Goal: Obtain resource: Download file/media

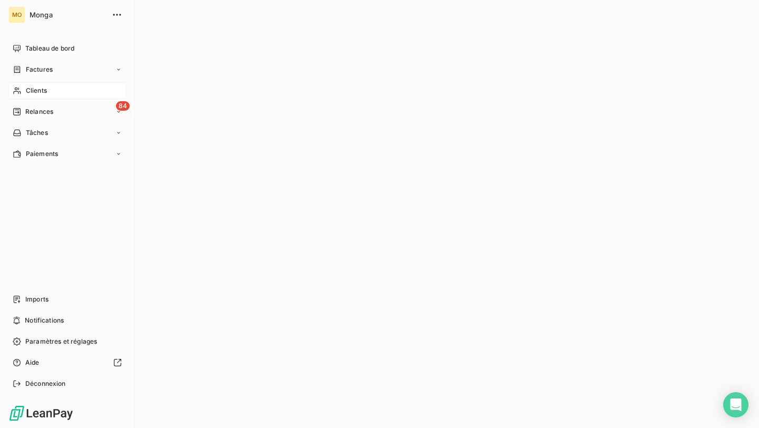
click at [22, 92] on div "Clients" at bounding box center [67, 90] width 118 height 17
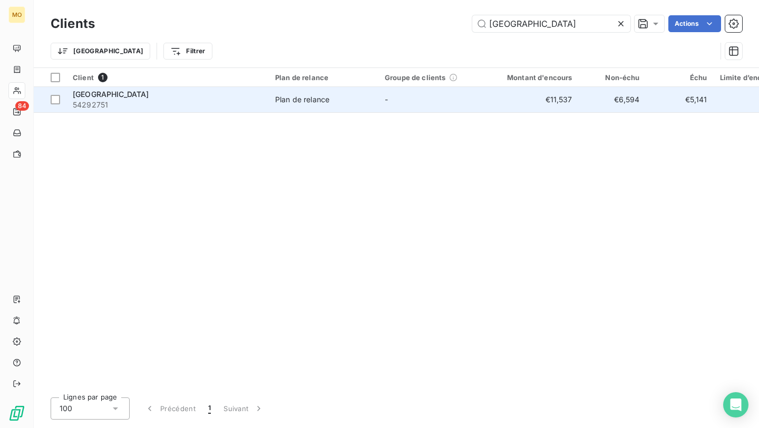
type input "[GEOGRAPHIC_DATA]"
click at [434, 103] on td "-" at bounding box center [434, 99] width 110 height 25
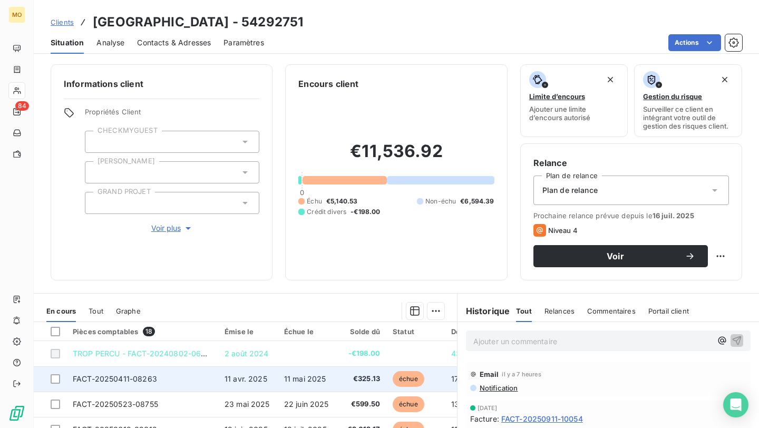
click at [142, 375] on span "FACT-20250411-08263" at bounding box center [115, 378] width 84 height 9
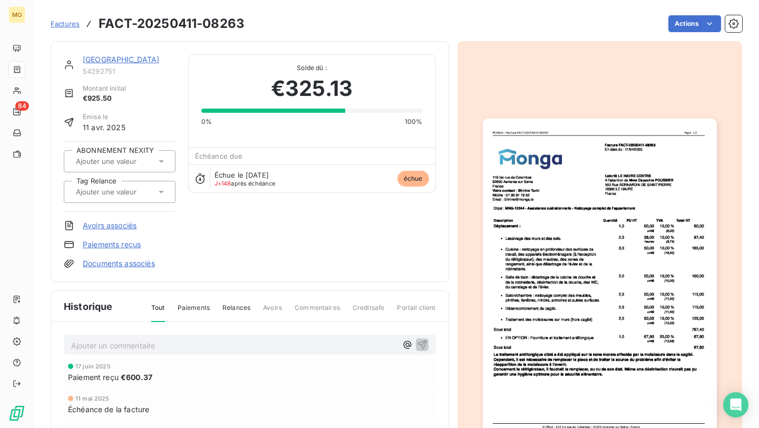
click at [224, 347] on p "Ajouter un commentaire ﻿" at bounding box center [234, 345] width 326 height 13
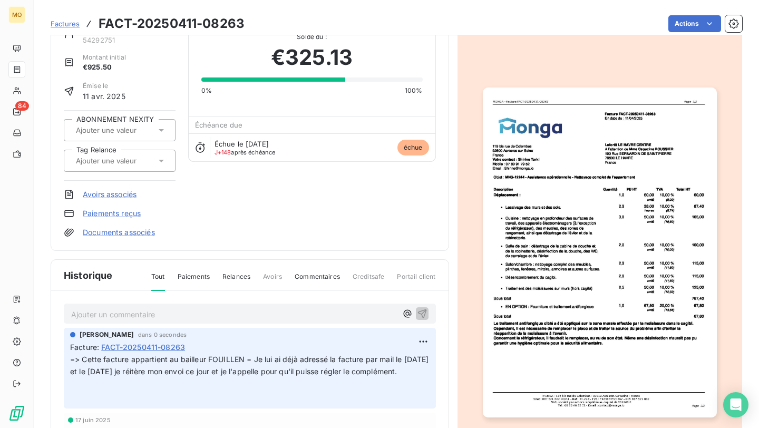
scroll to position [34, 0]
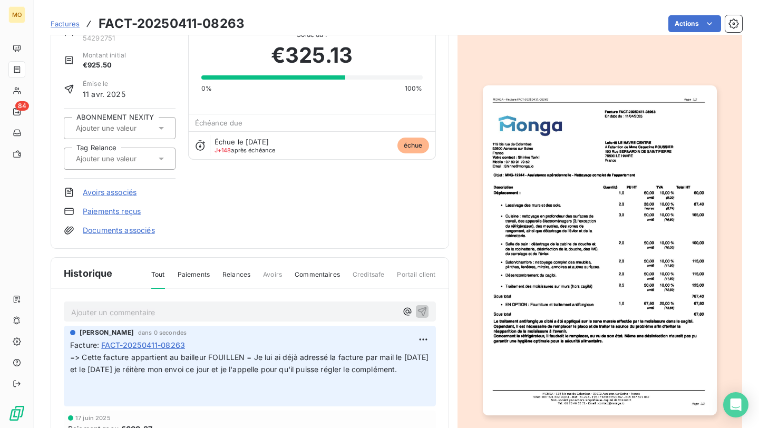
click at [65, 22] on span "Factures" at bounding box center [65, 24] width 29 height 8
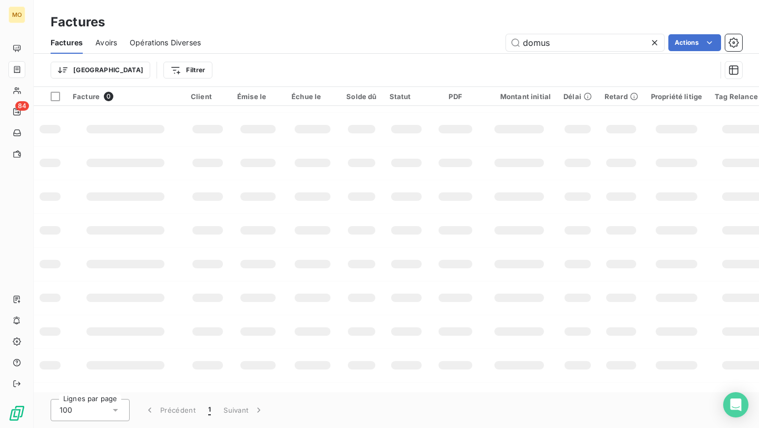
scroll to position [6, 0]
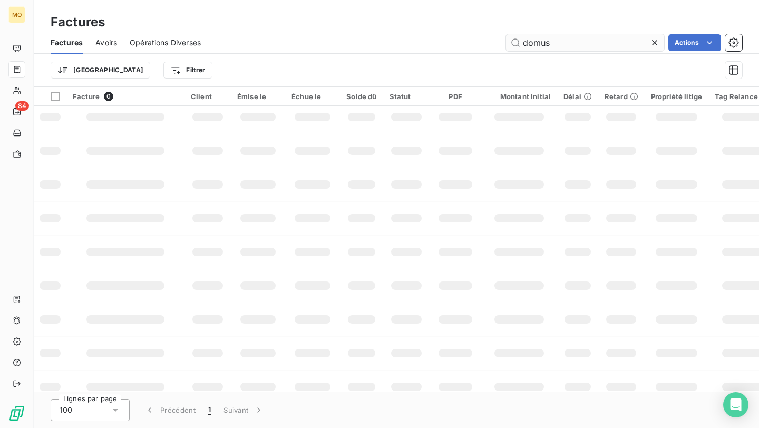
click at [542, 44] on input "domus" at bounding box center [585, 42] width 158 height 17
type input "f"
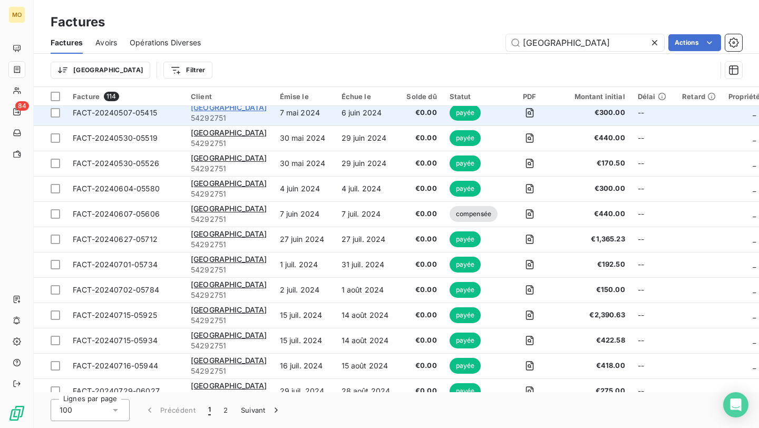
type input "[GEOGRAPHIC_DATA]"
click at [253, 106] on span "[GEOGRAPHIC_DATA]" at bounding box center [229, 107] width 76 height 9
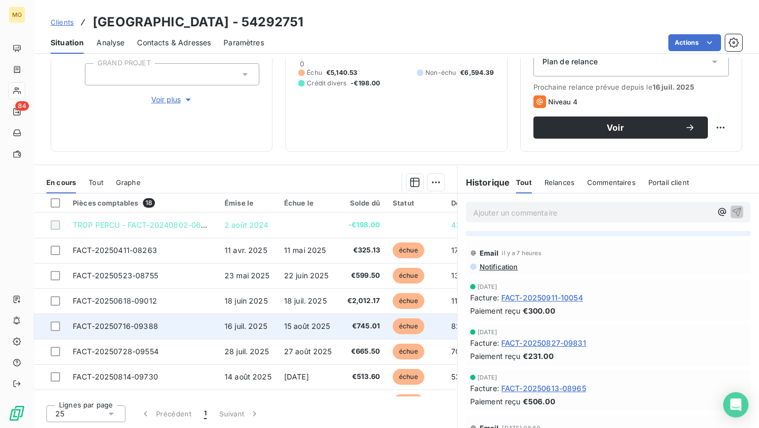
click at [192, 325] on td "FACT-20250716-09388" at bounding box center [142, 326] width 152 height 25
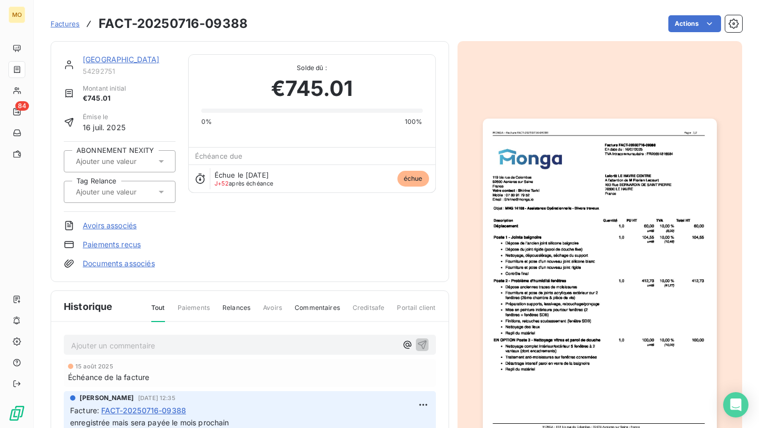
click at [201, 346] on p "Ajouter un commentaire ﻿" at bounding box center [234, 345] width 326 height 13
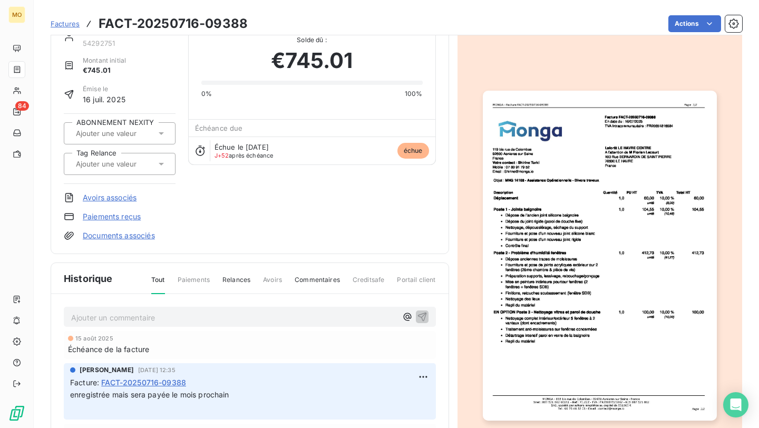
scroll to position [36, 0]
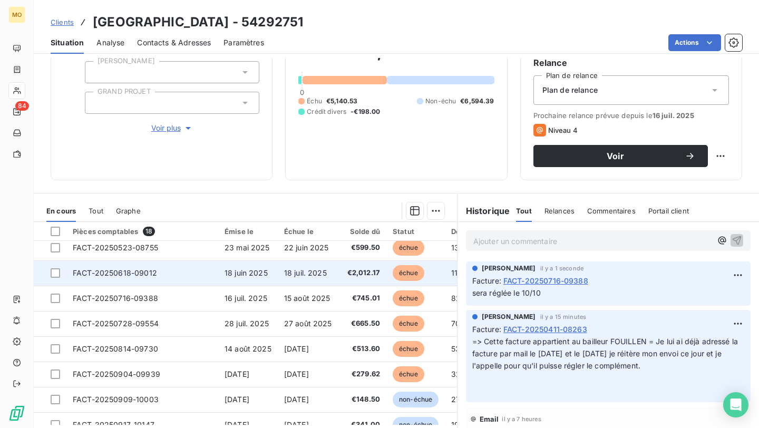
scroll to position [70, 0]
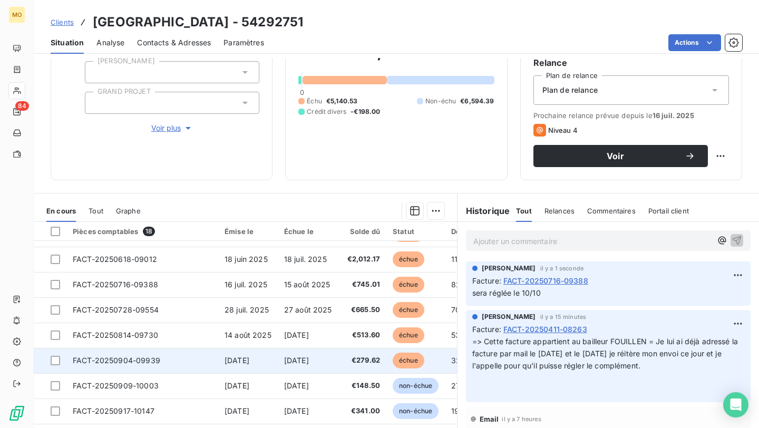
click at [195, 363] on td "FACT-20250904-09939" at bounding box center [142, 360] width 152 height 25
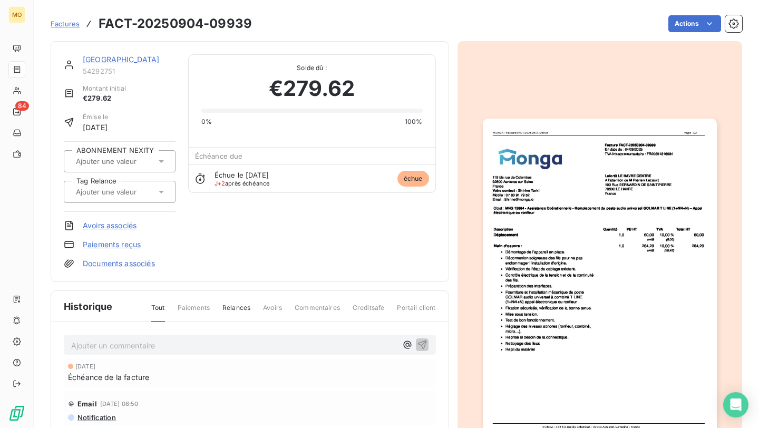
click at [188, 344] on p "Ajouter un commentaire ﻿" at bounding box center [234, 345] width 326 height 13
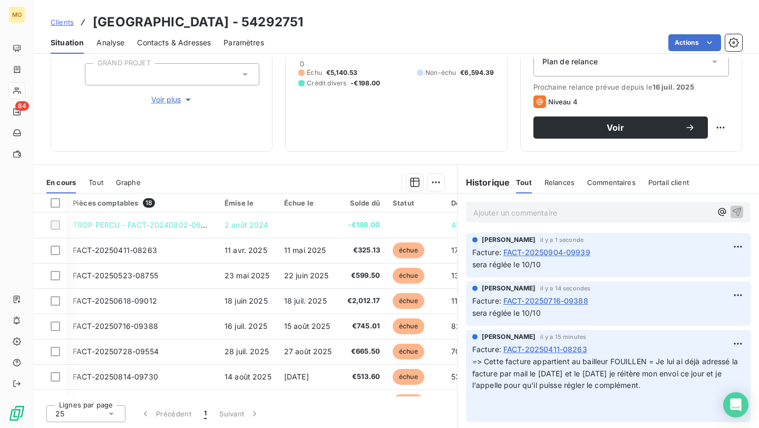
scroll to position [3, 1]
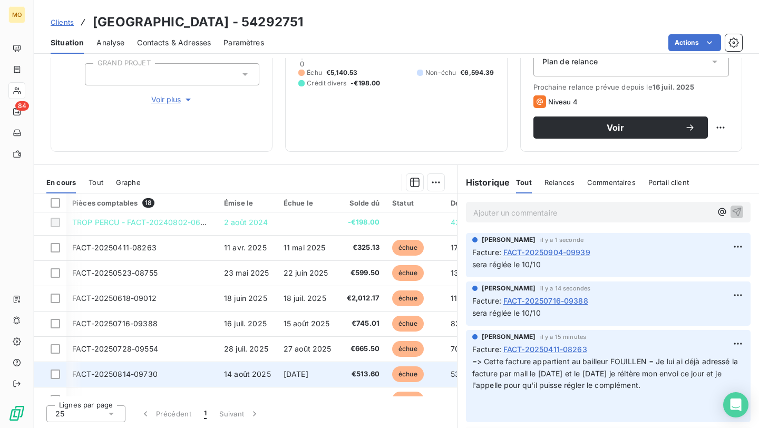
click at [216, 366] on td "FACT-20250814-09730" at bounding box center [142, 374] width 152 height 25
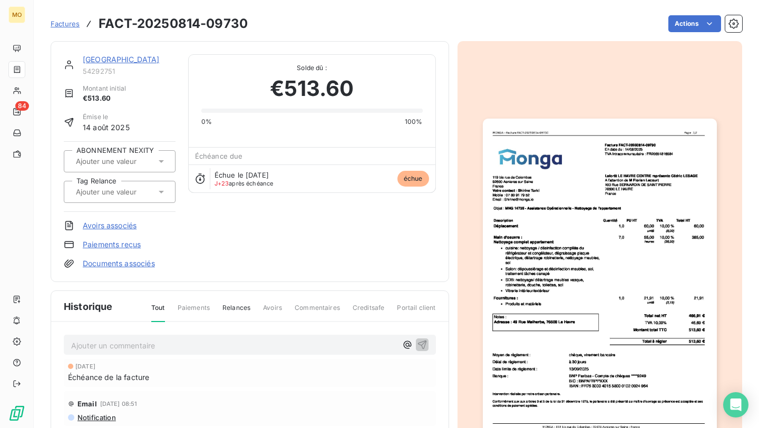
click at [180, 333] on div "Ajouter un commentaire ﻿ [DATE] Échéance de la facture Email [DATE] 08:51 Notif…" at bounding box center [250, 411] width 398 height 179
click at [177, 347] on p "Ajouter un commentaire ﻿" at bounding box center [234, 345] width 326 height 13
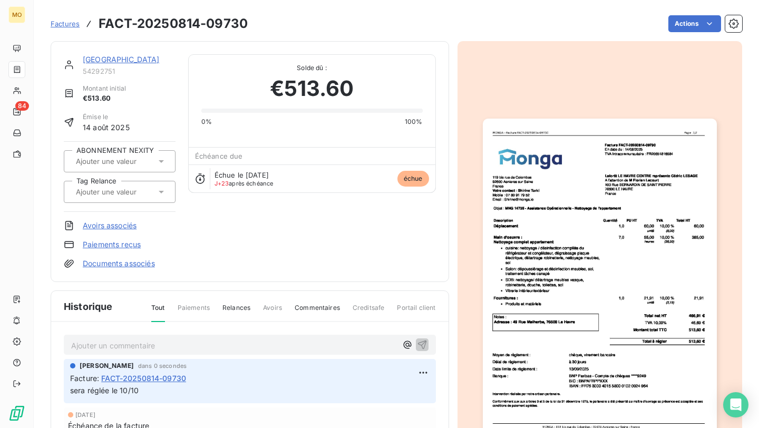
click at [150, 63] on link "[GEOGRAPHIC_DATA]" at bounding box center [121, 59] width 77 height 9
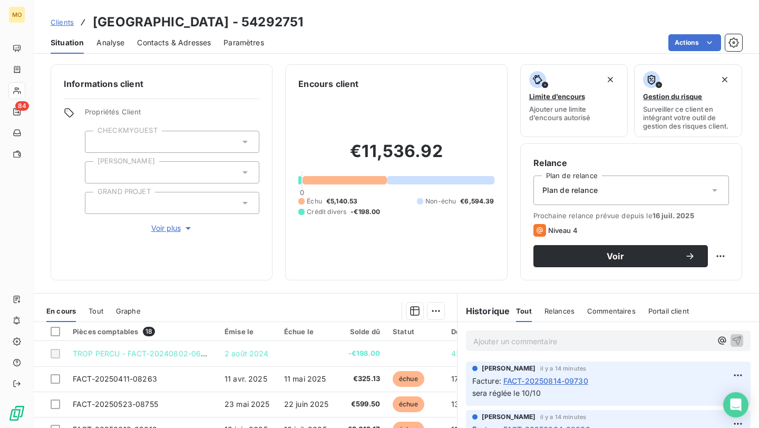
click at [691, 52] on div "Situation Analyse Contacts & Adresses Paramètres Actions" at bounding box center [396, 43] width 725 height 22
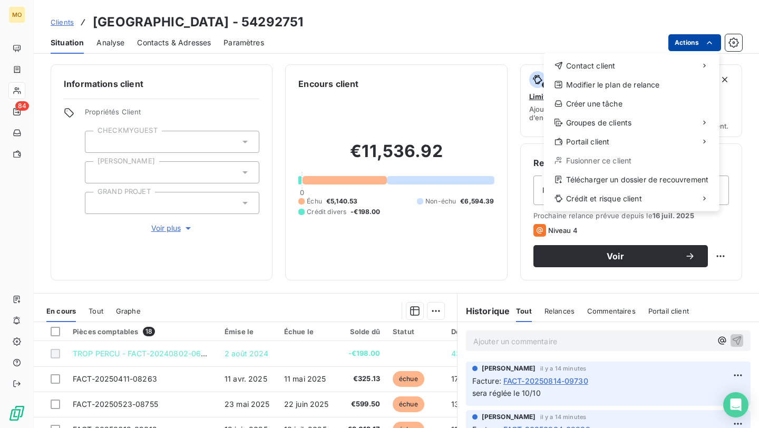
click at [691, 43] on html "MO 84 Clients Laforêt [GEOGRAPHIC_DATA] - 54292751 Situation Analyse Contacts &…" at bounding box center [379, 214] width 759 height 428
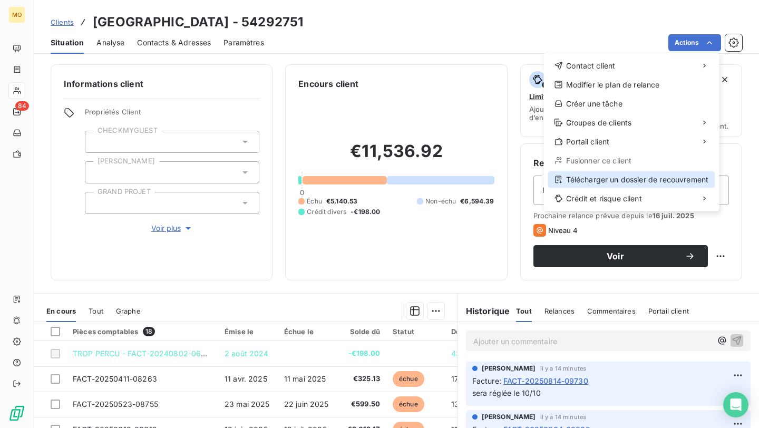
click at [640, 176] on div "Télécharger un dossier de recouvrement" at bounding box center [631, 179] width 167 height 17
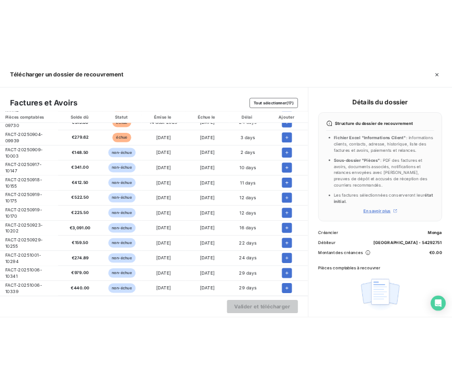
scroll to position [143, 0]
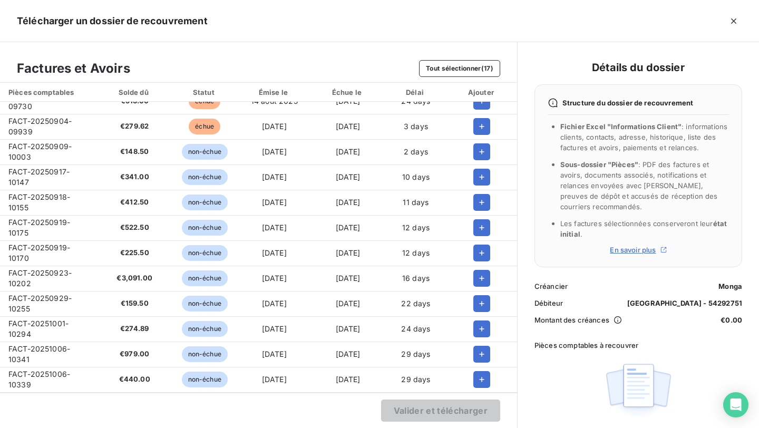
click at [52, 144] on span "FACT-20250909-10003" at bounding box center [39, 152] width 63 height 20
click at [42, 169] on span "FACT-20250917-10147" at bounding box center [38, 177] width 61 height 20
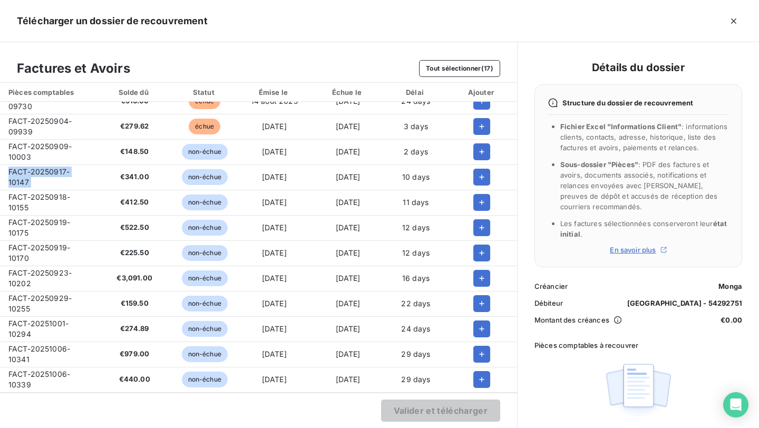
click at [42, 169] on span "FACT-20250917-10147" at bounding box center [38, 177] width 61 height 20
copy span "FACT-20250917-10147"
copy span "€"
drag, startPoint x: 123, startPoint y: 172, endPoint x: 240, endPoint y: 233, distance: 132.5
click at [240, 233] on tbody "FACT-20250411-08263 €325.13 échue [DATE] [DATE] 149 days FACT-20250523-08755 €5…" at bounding box center [258, 177] width 517 height 430
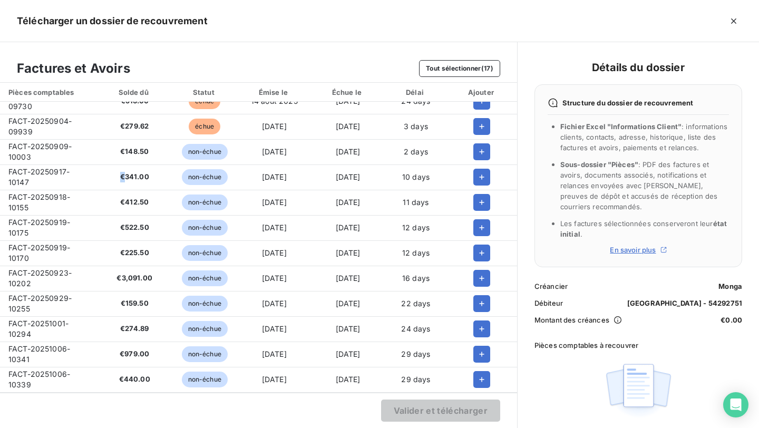
click at [263, 29] on header "Télécharger un dossier de recouvrement" at bounding box center [379, 21] width 759 height 42
click at [48, 192] on span "FACT-20250918-10155" at bounding box center [39, 202] width 62 height 20
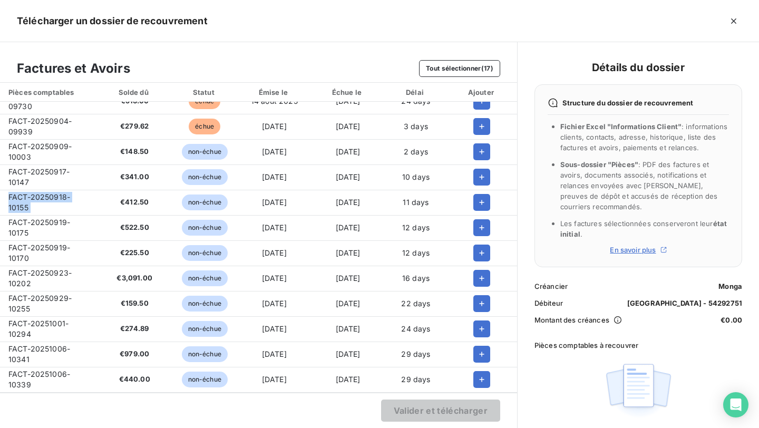
copy span "FACT-20250918-10155"
click at [23, 215] on td "FACT-20250919-10175" at bounding box center [49, 227] width 98 height 25
copy span "FACT-20250919-10175"
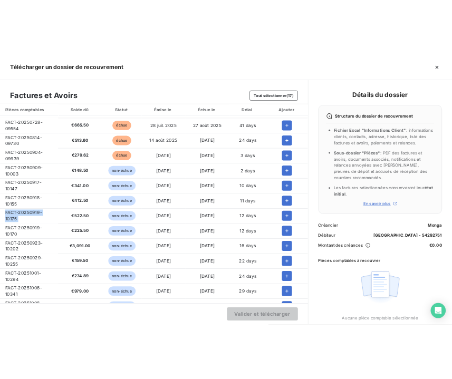
scroll to position [139, 0]
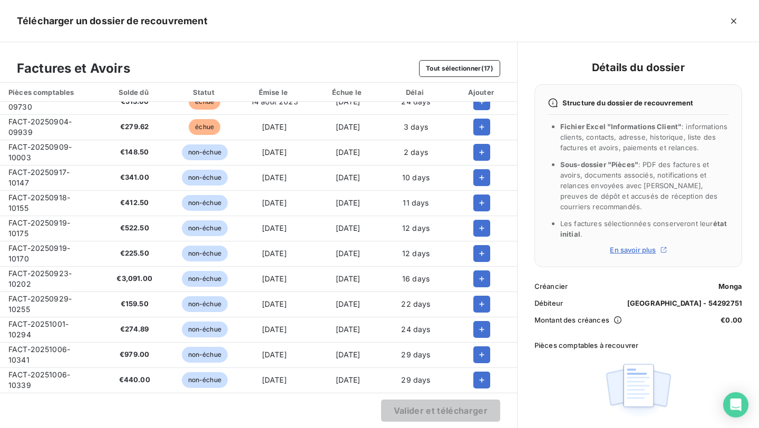
click at [57, 248] on span "FACT-20250919-10170" at bounding box center [39, 254] width 62 height 20
copy span "FACT-20250919-10170"
click at [33, 269] on span "FACT-20250923-10202" at bounding box center [39, 279] width 63 height 20
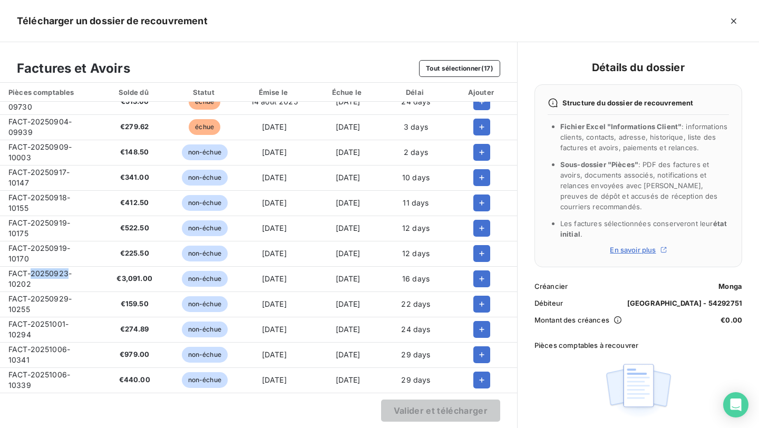
click at [33, 269] on span "FACT-20250923-10202" at bounding box center [39, 279] width 63 height 20
copy span "FACT-20250923-10202"
click at [41, 294] on td "FACT-20250929-10255" at bounding box center [49, 304] width 98 height 25
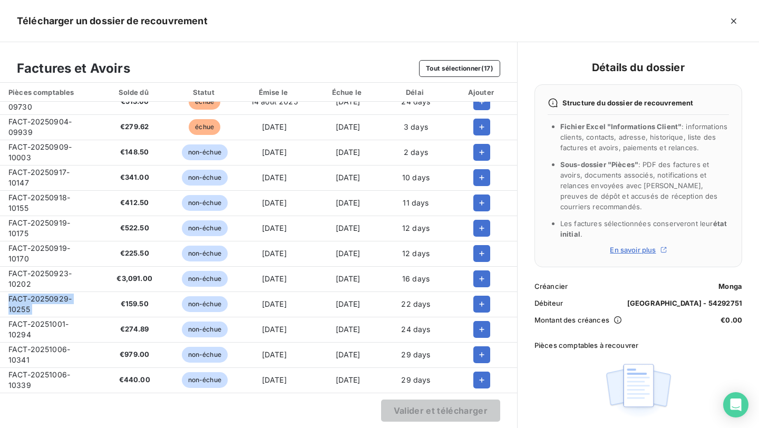
click at [41, 294] on td "FACT-20250929-10255" at bounding box center [49, 304] width 98 height 25
copy span "FACT-20250929-10255"
click at [59, 322] on span "FACT-20251001-10294" at bounding box center [38, 329] width 60 height 20
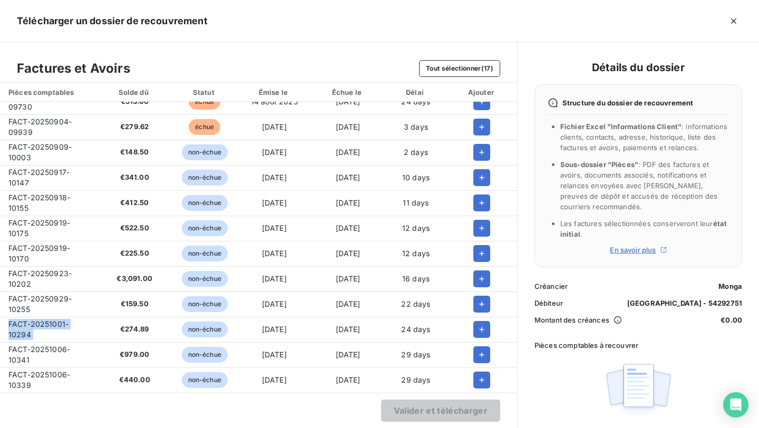
copy span "FACT-20251001-10294"
click at [27, 351] on span "FACT-20251006-10341" at bounding box center [39, 355] width 62 height 20
copy span "FACT-20251006-10341"
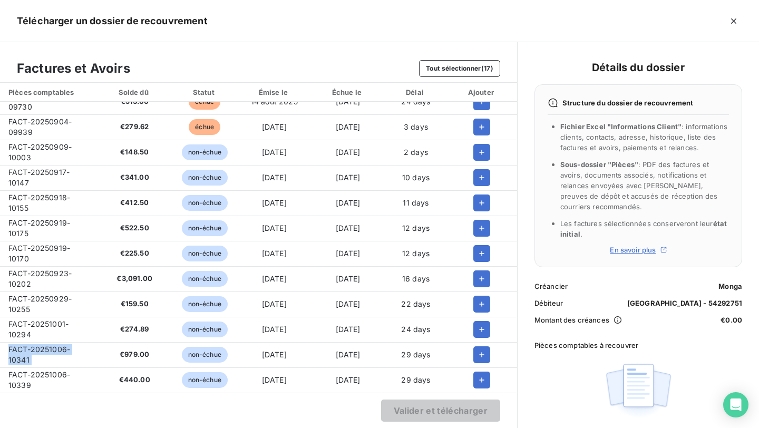
click at [50, 372] on span "FACT-20251006-10339" at bounding box center [39, 380] width 62 height 20
copy span "FACT-20251006-10339"
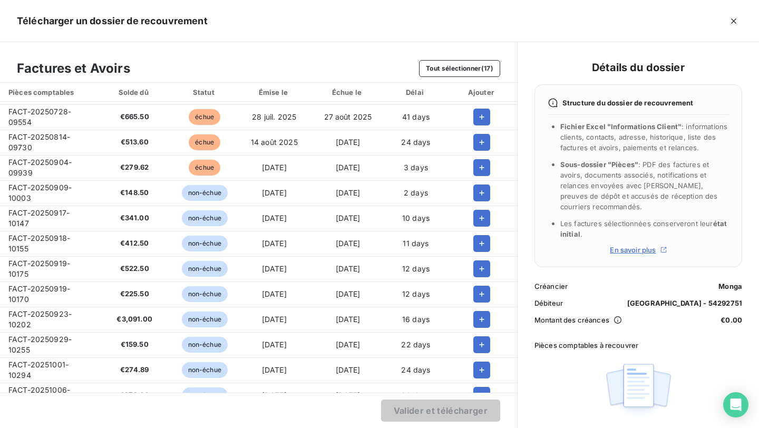
scroll to position [96, 0]
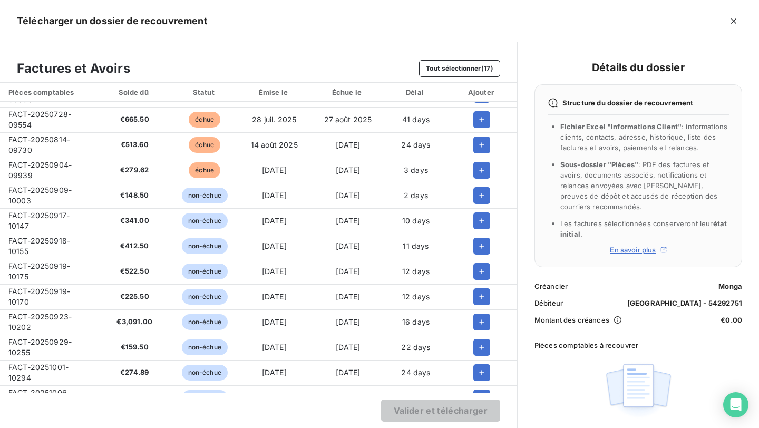
click at [469, 195] on div at bounding box center [482, 195] width 53 height 17
click at [473, 219] on button "button" at bounding box center [481, 220] width 17 height 17
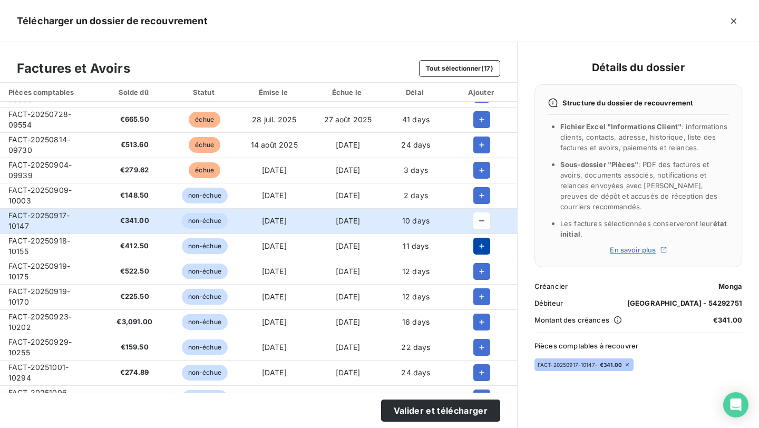
click at [477, 254] on button "button" at bounding box center [481, 246] width 17 height 17
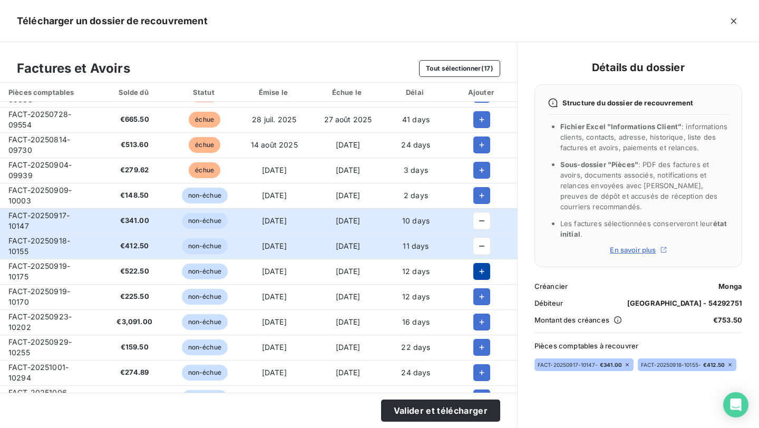
click at [481, 273] on icon "button" at bounding box center [482, 271] width 11 height 11
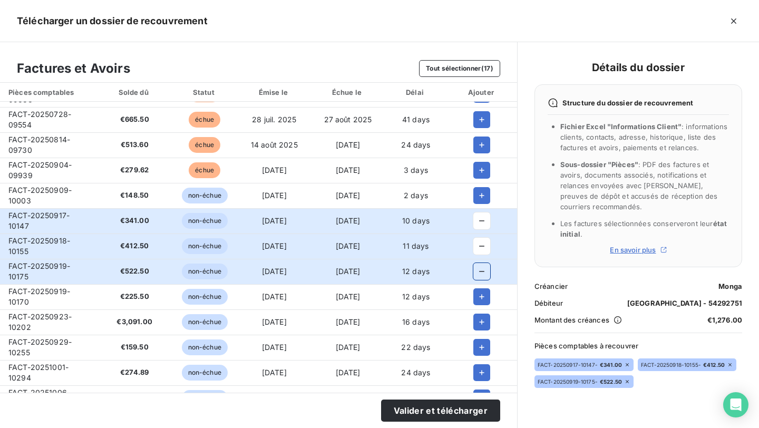
scroll to position [112, 0]
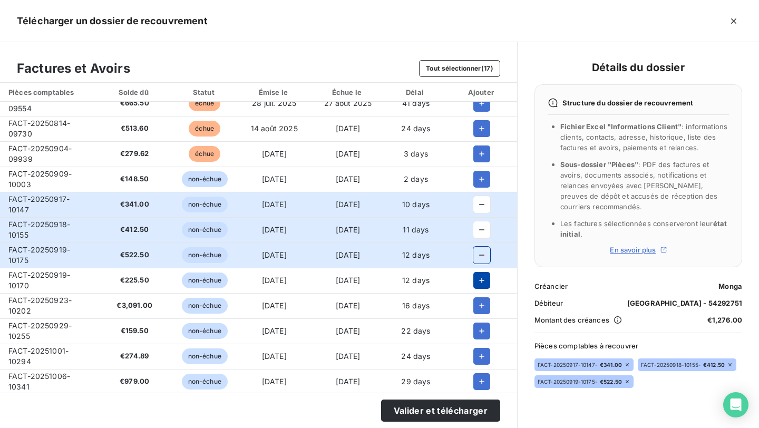
click at [481, 277] on icon "button" at bounding box center [482, 280] width 11 height 11
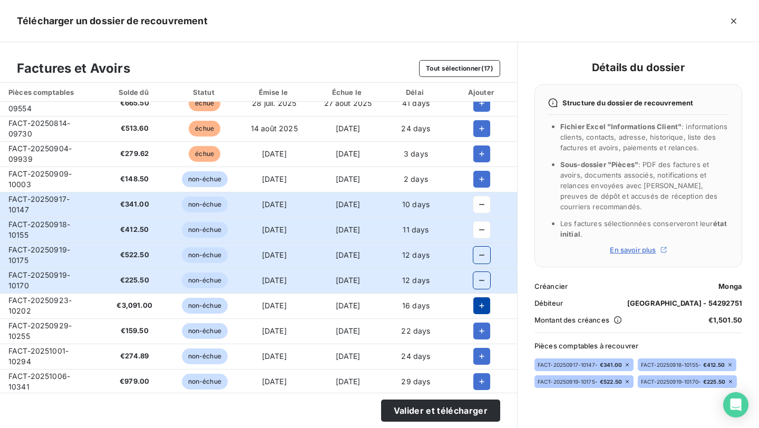
click at [481, 308] on icon "button" at bounding box center [482, 306] width 11 height 11
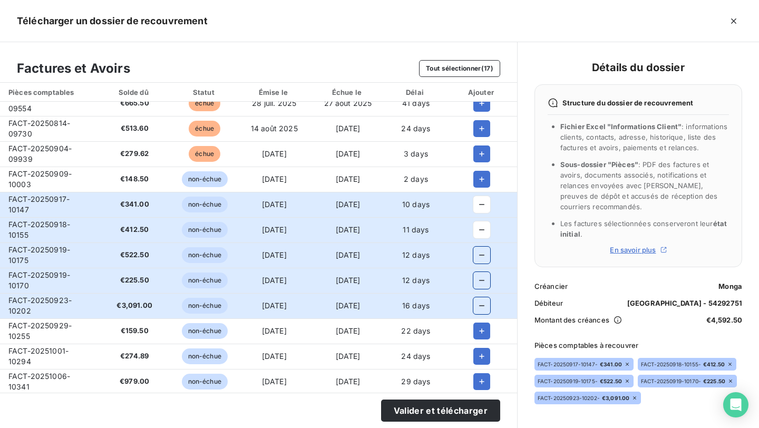
scroll to position [143, 0]
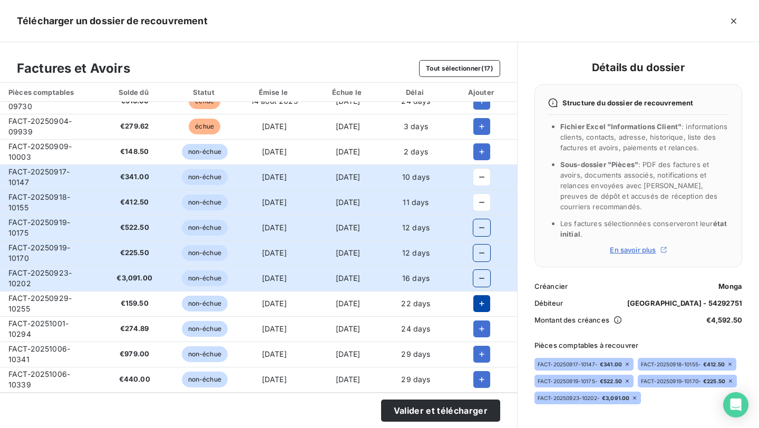
click at [479, 299] on icon "button" at bounding box center [482, 303] width 11 height 11
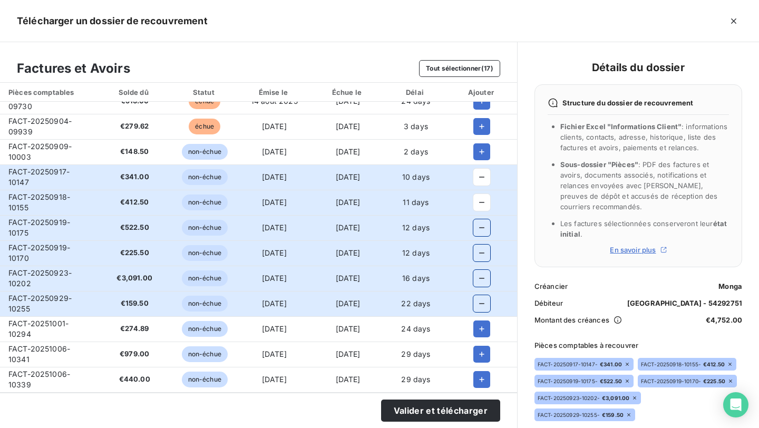
click at [479, 342] on td at bounding box center [482, 354] width 70 height 25
click at [479, 324] on icon "button" at bounding box center [482, 329] width 11 height 11
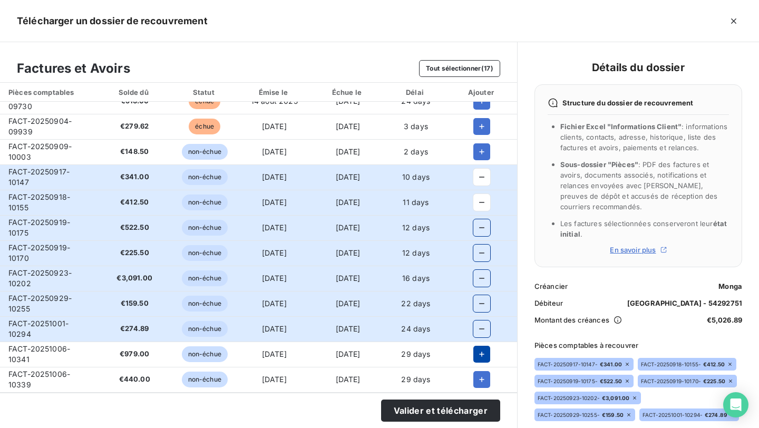
click at [479, 349] on icon "button" at bounding box center [482, 354] width 11 height 11
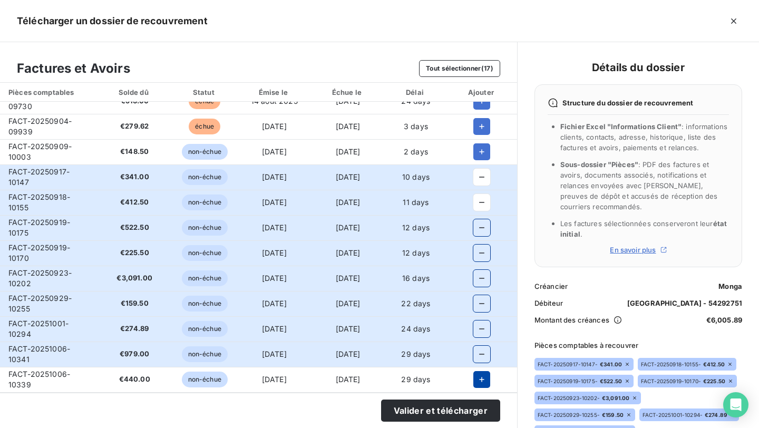
click at [480, 374] on icon "button" at bounding box center [482, 379] width 11 height 11
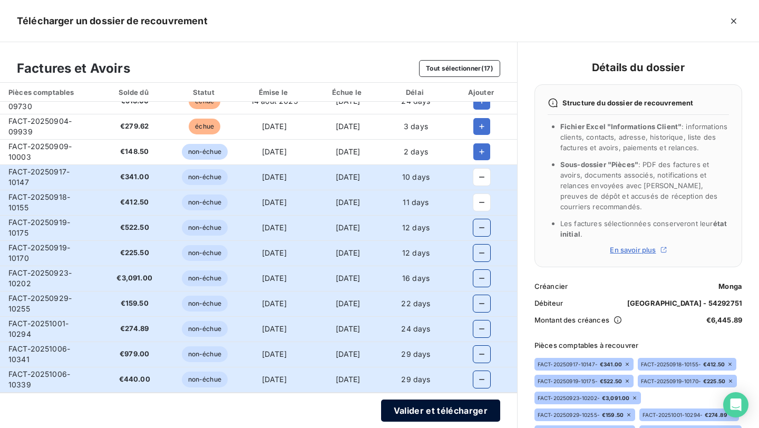
click at [471, 405] on button "Valider et télécharger" at bounding box center [440, 411] width 119 height 22
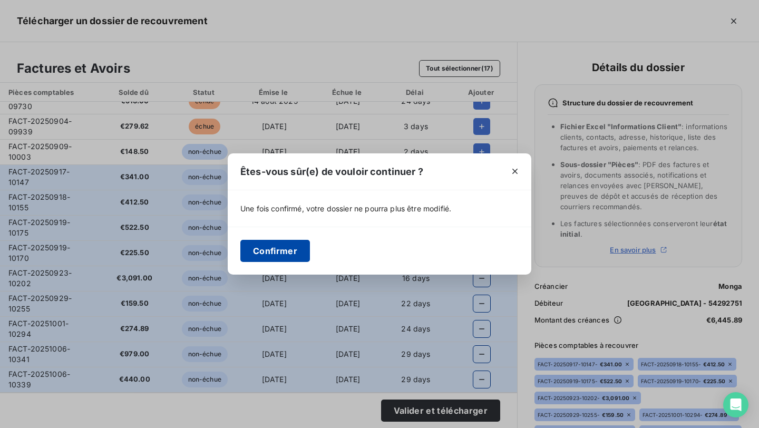
click at [280, 249] on button "Confirmer" at bounding box center [275, 251] width 70 height 22
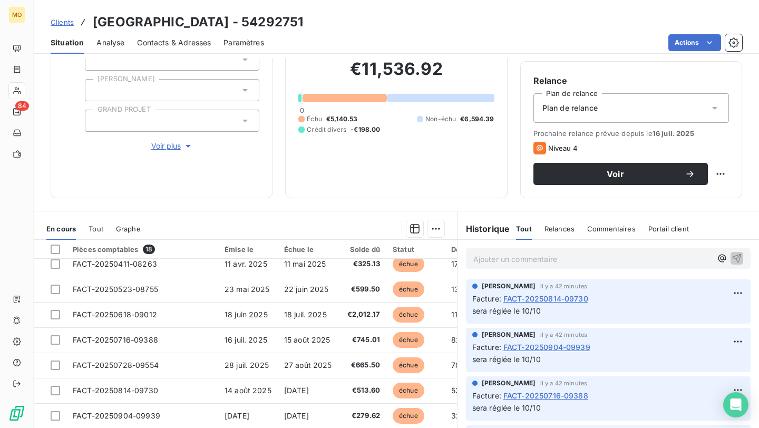
scroll to position [129, 0]
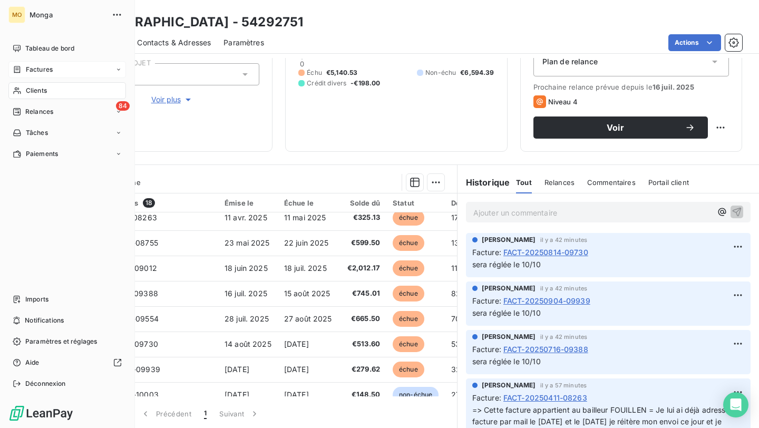
click at [41, 70] on span "Factures" at bounding box center [39, 69] width 27 height 9
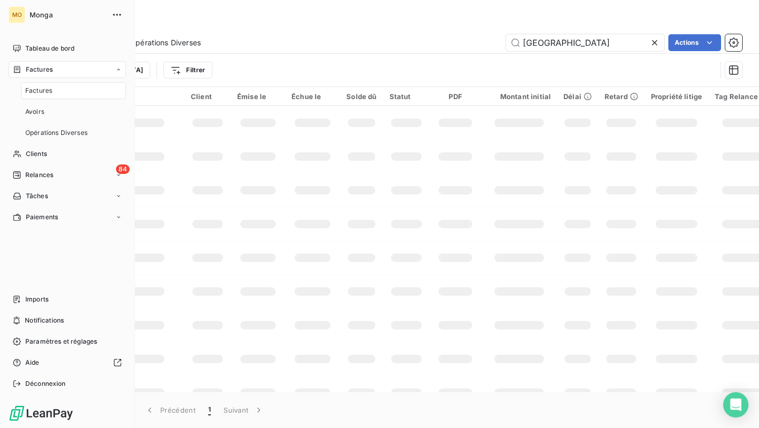
click at [44, 88] on span "Factures" at bounding box center [38, 90] width 27 height 9
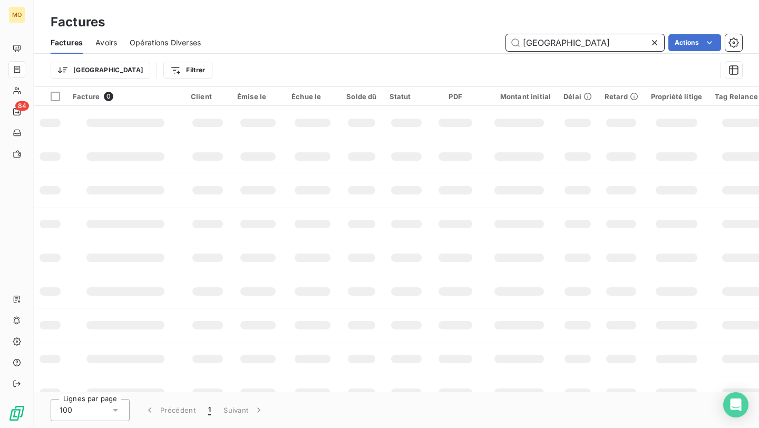
click at [563, 44] on input "[GEOGRAPHIC_DATA]" at bounding box center [585, 42] width 158 height 17
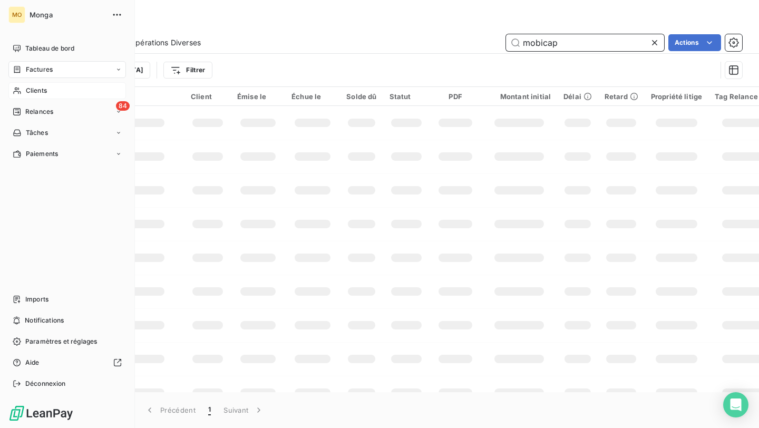
type input "mobicap"
click at [30, 88] on span "Clients" at bounding box center [36, 90] width 21 height 9
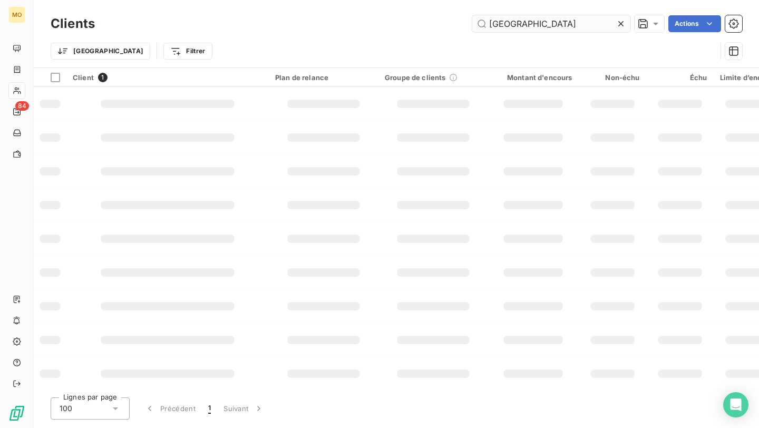
click at [525, 19] on input "[GEOGRAPHIC_DATA]" at bounding box center [551, 23] width 158 height 17
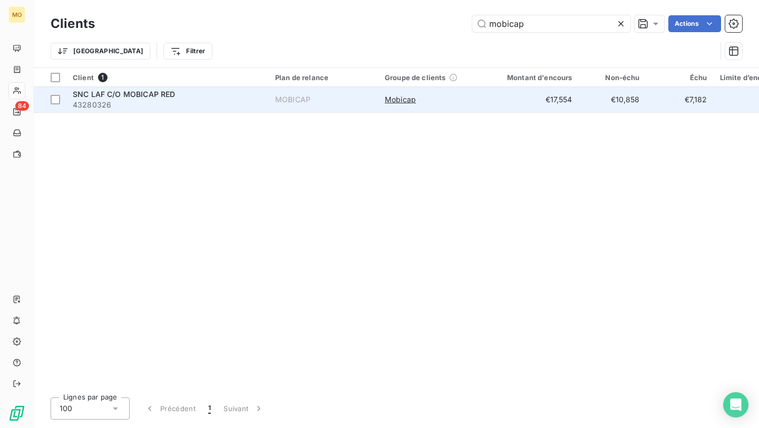
type input "mobicap"
click at [180, 107] on span "43280326" at bounding box center [168, 105] width 190 height 11
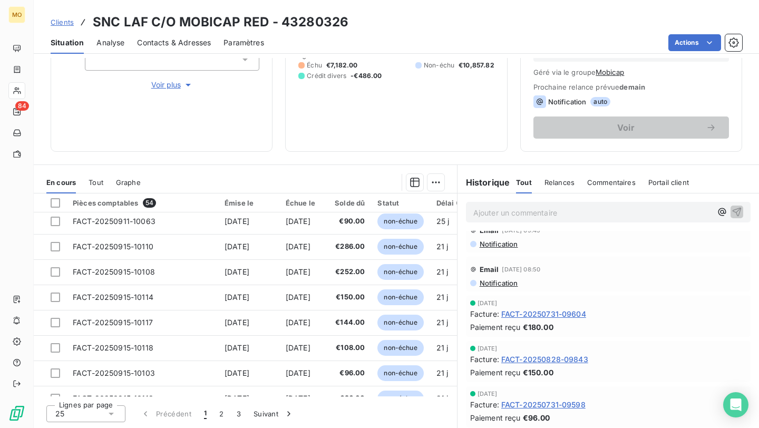
scroll to position [453, 0]
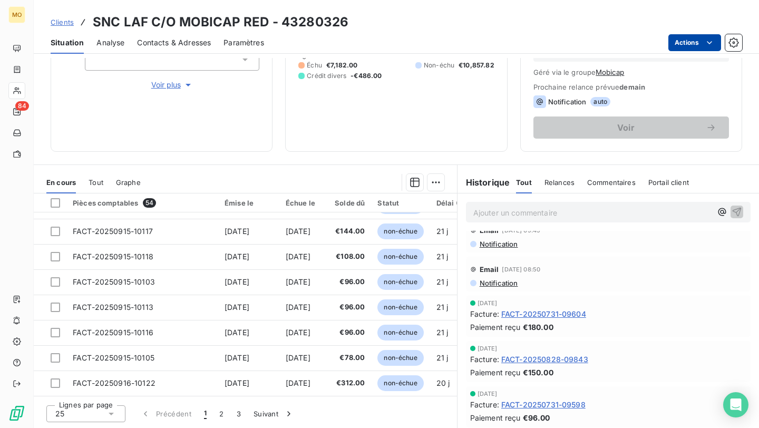
click at [681, 41] on html "MO 84 Clients SNC LAF C/O MOBICAP RED - 43280326 Situation Analyse Contacts & A…" at bounding box center [379, 214] width 759 height 428
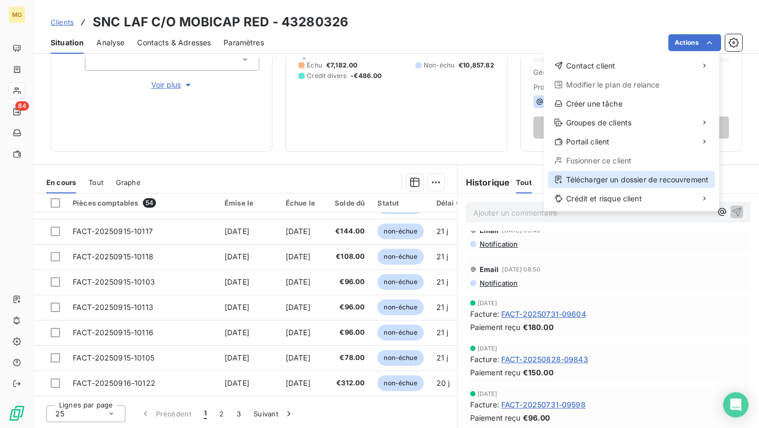
click at [602, 180] on div "Télécharger un dossier de recouvrement" at bounding box center [631, 179] width 167 height 17
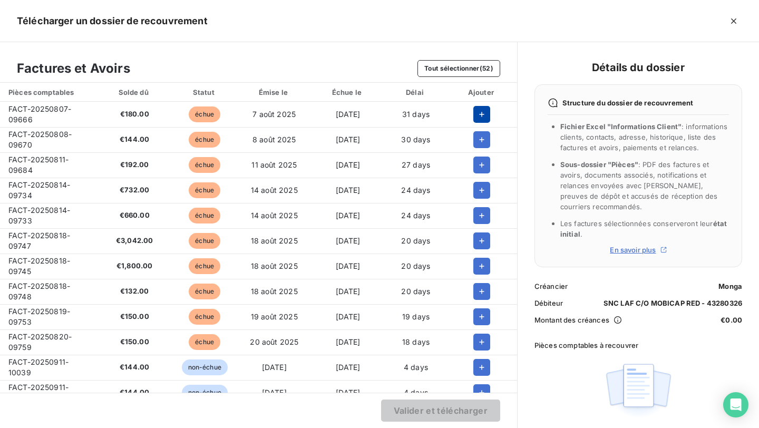
click at [473, 113] on button "button" at bounding box center [481, 114] width 17 height 17
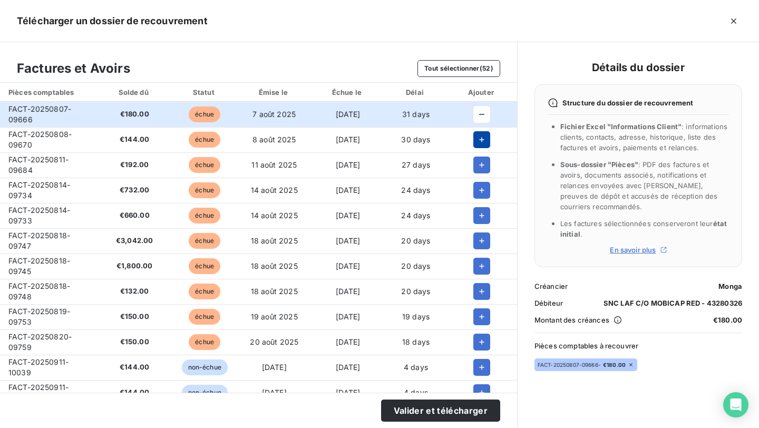
click at [480, 138] on icon "button" at bounding box center [482, 139] width 5 height 5
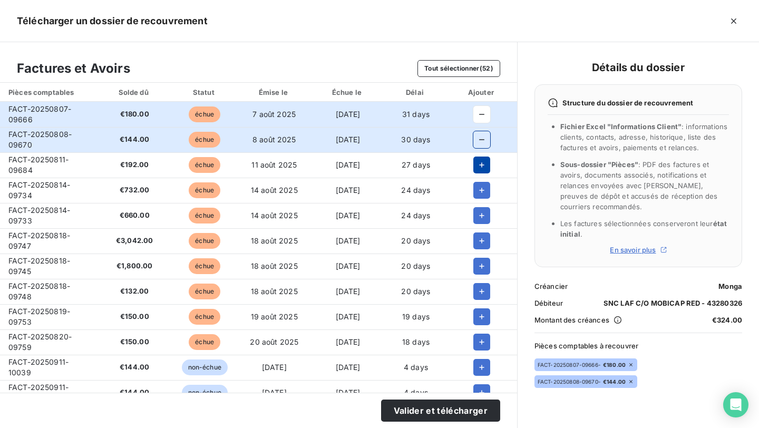
click at [477, 166] on icon "button" at bounding box center [482, 165] width 11 height 11
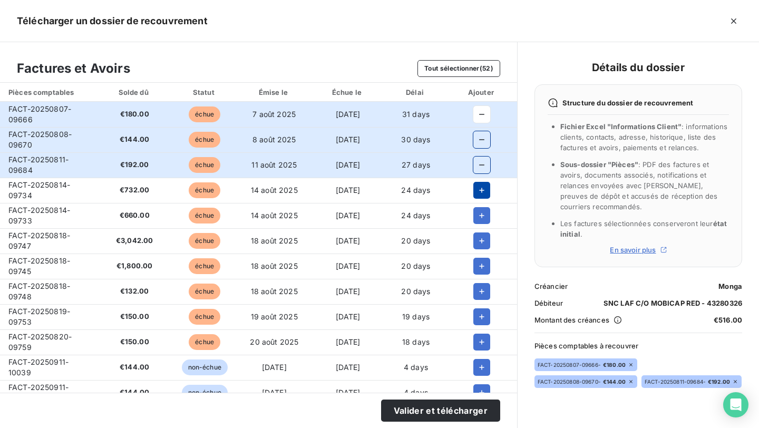
click at [477, 187] on icon "button" at bounding box center [482, 190] width 11 height 11
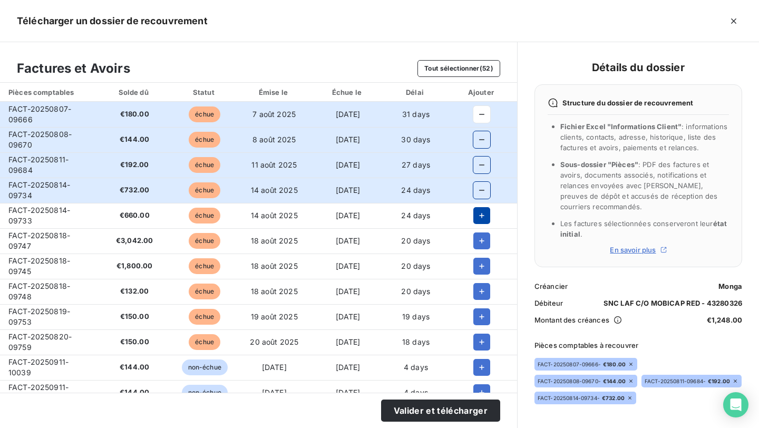
click at [482, 212] on icon "button" at bounding box center [482, 215] width 11 height 11
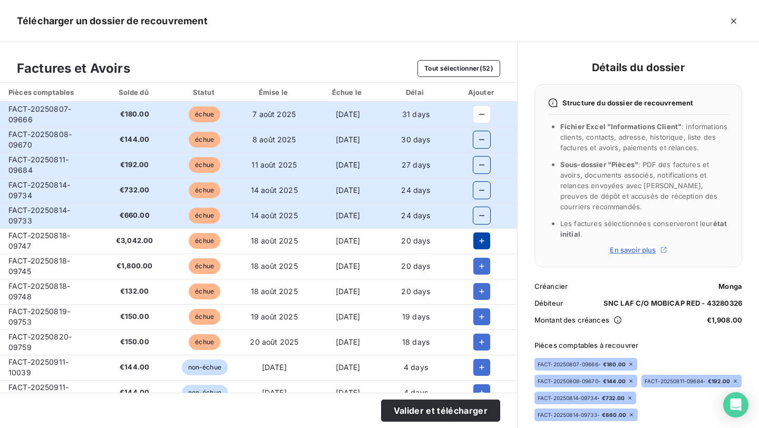
click at [482, 236] on icon "button" at bounding box center [482, 241] width 11 height 11
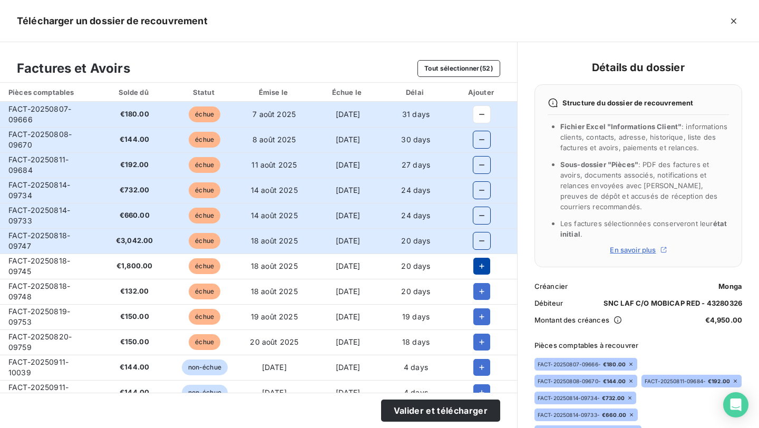
click at [481, 258] on button "button" at bounding box center [481, 266] width 17 height 17
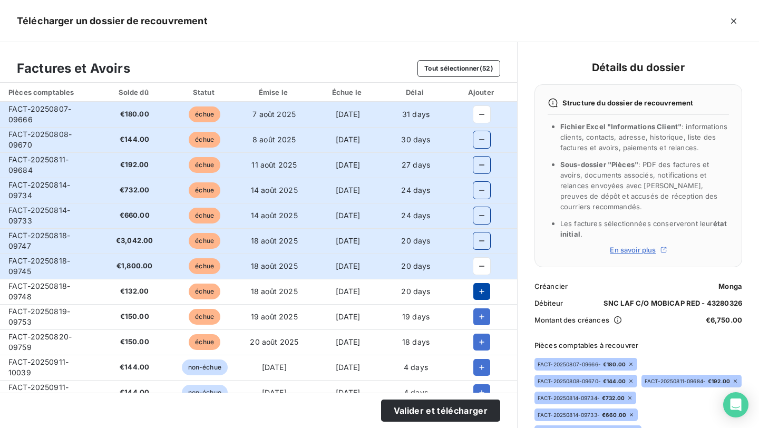
click at [481, 286] on icon "button" at bounding box center [482, 291] width 11 height 11
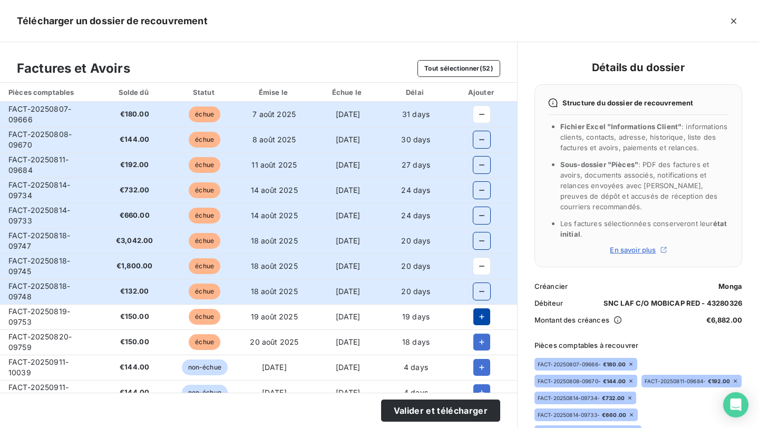
click at [479, 312] on icon "button" at bounding box center [482, 317] width 11 height 11
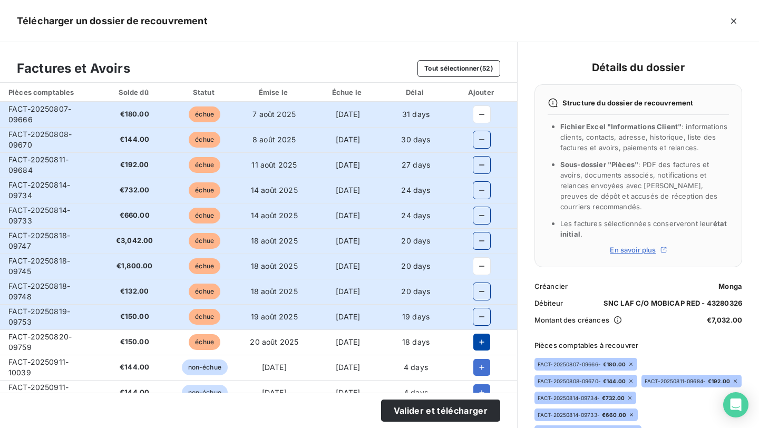
click at [479, 337] on icon "button" at bounding box center [482, 342] width 11 height 11
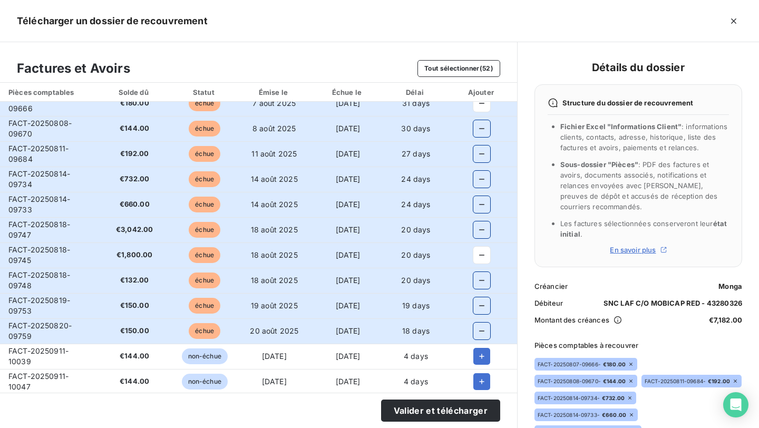
scroll to position [0, 0]
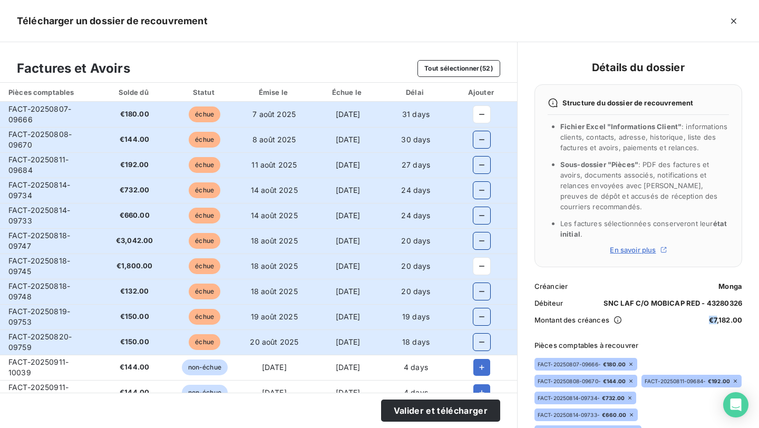
drag, startPoint x: 716, startPoint y: 308, endPoint x: 710, endPoint y: 308, distance: 5.8
click at [710, 316] on span "€7,182.00" at bounding box center [725, 320] width 33 height 8
click at [35, 115] on td "FACT-20250807-09666" at bounding box center [49, 114] width 98 height 25
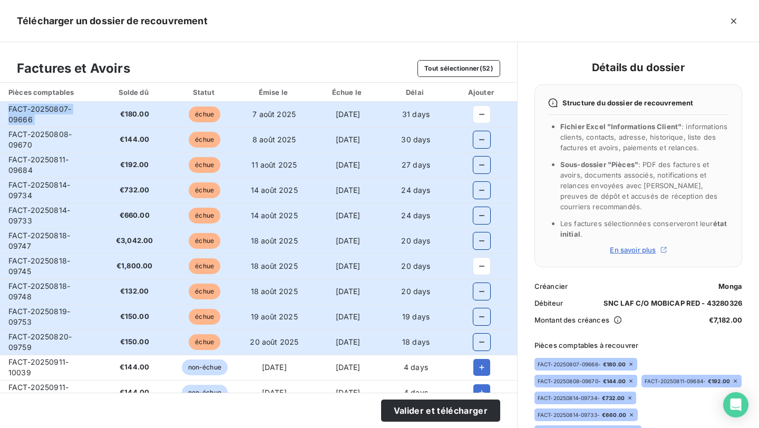
click at [35, 115] on td "FACT-20250807-09666" at bounding box center [49, 114] width 98 height 25
click at [32, 135] on span "FACT-20250808-09670" at bounding box center [39, 140] width 63 height 20
click at [36, 156] on span "FACT-20250811-09684" at bounding box center [38, 165] width 60 height 20
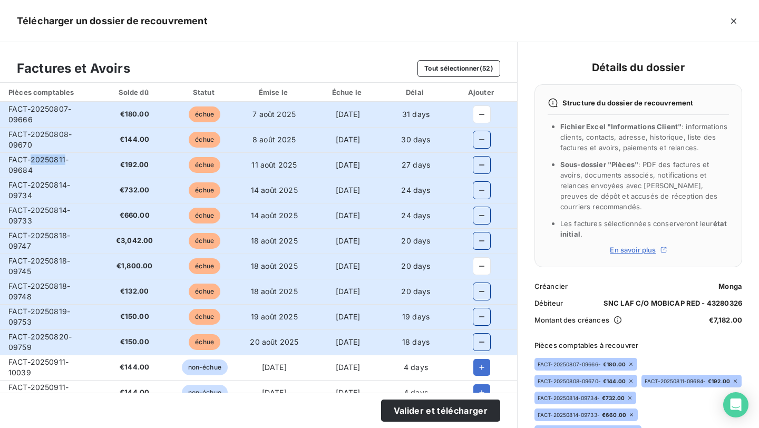
click at [36, 156] on span "FACT-20250811-09684" at bounding box center [38, 165] width 60 height 20
click at [31, 185] on span "FACT-20250814-09734" at bounding box center [39, 190] width 62 height 20
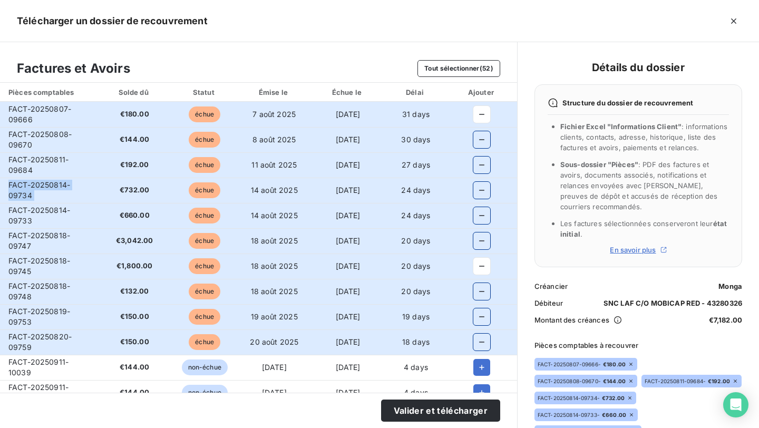
click at [33, 211] on span "FACT-20250814-09733" at bounding box center [39, 216] width 62 height 20
click at [23, 237] on span "FACT-20250818-09747" at bounding box center [39, 241] width 62 height 20
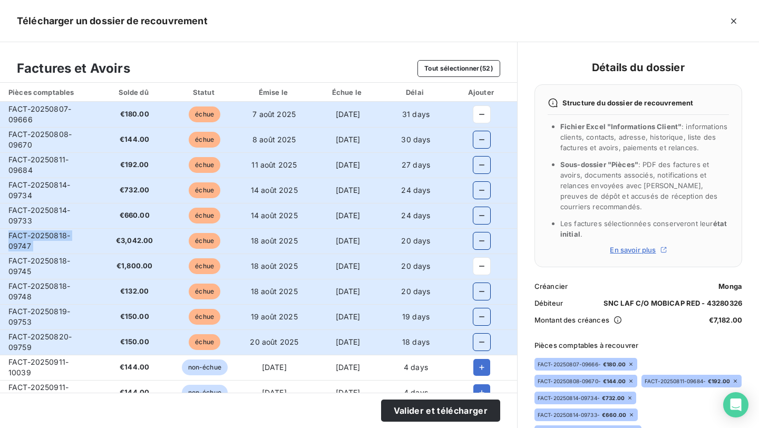
click at [23, 237] on span "FACT-20250818-09747" at bounding box center [39, 241] width 62 height 20
click at [20, 272] on span "FACT-20250818-09745" at bounding box center [39, 266] width 62 height 20
click at [29, 286] on span "FACT-20250818-09748" at bounding box center [39, 292] width 62 height 20
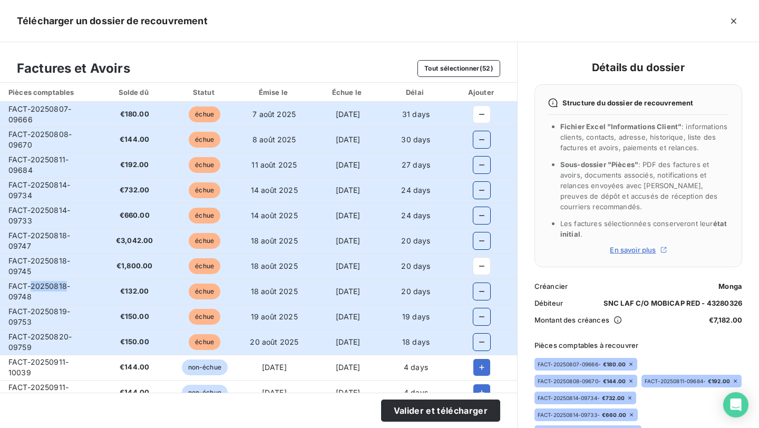
click at [29, 286] on span "FACT-20250818-09748" at bounding box center [39, 292] width 62 height 20
click at [20, 308] on span "FACT-20250819-09753" at bounding box center [39, 317] width 62 height 20
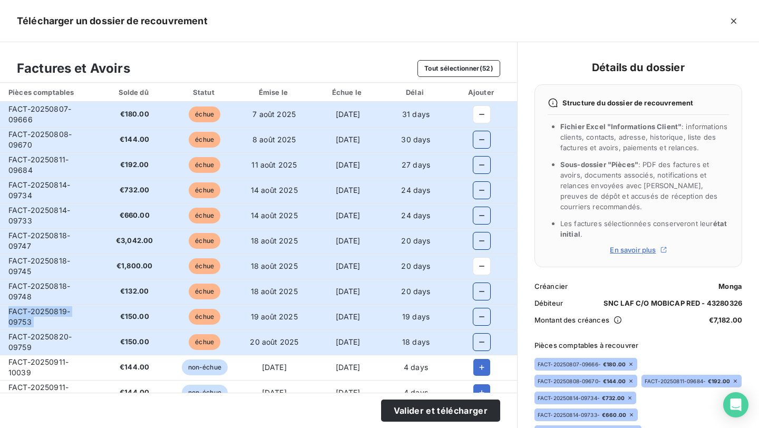
click at [18, 346] on span "FACT-20250820-09759" at bounding box center [39, 342] width 63 height 20
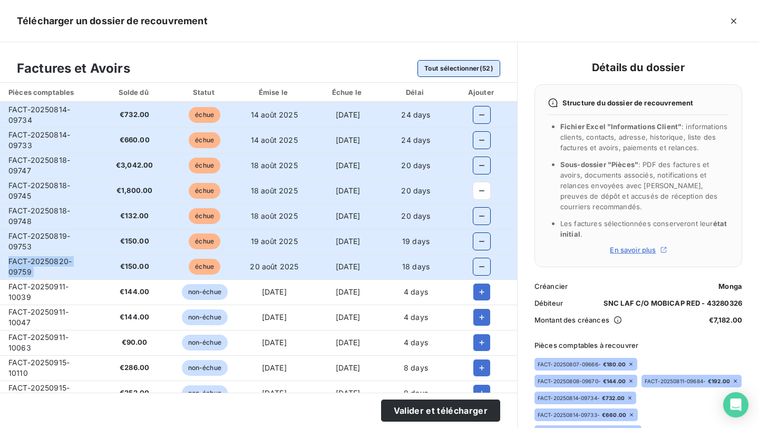
click at [461, 67] on button "Tout sélectionner (52)" at bounding box center [459, 68] width 83 height 17
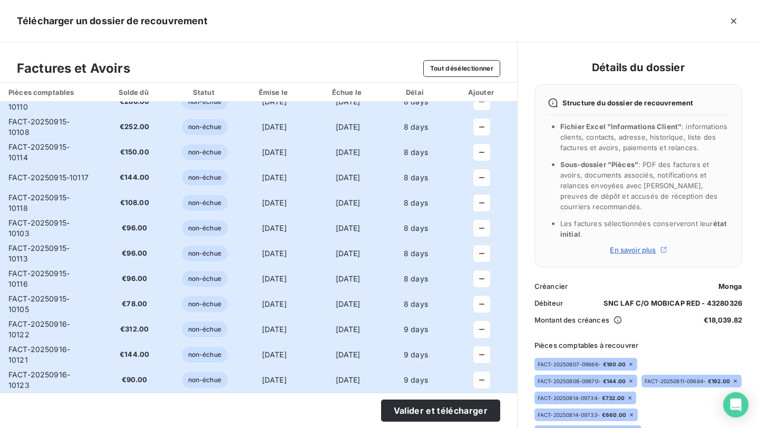
scroll to position [191, 0]
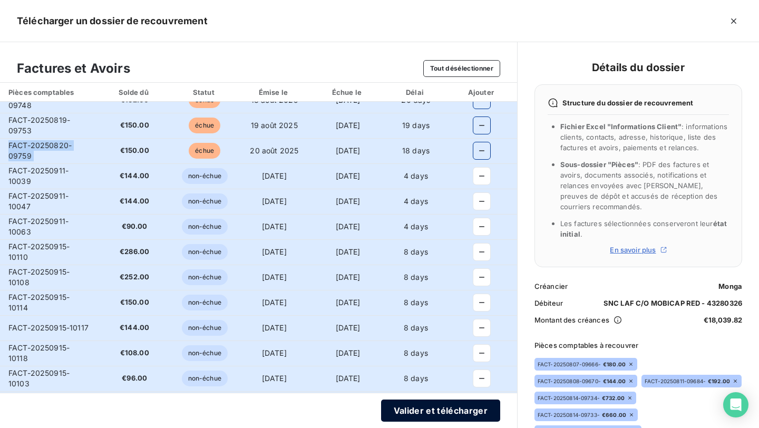
click at [447, 413] on button "Valider et télécharger" at bounding box center [440, 411] width 119 height 22
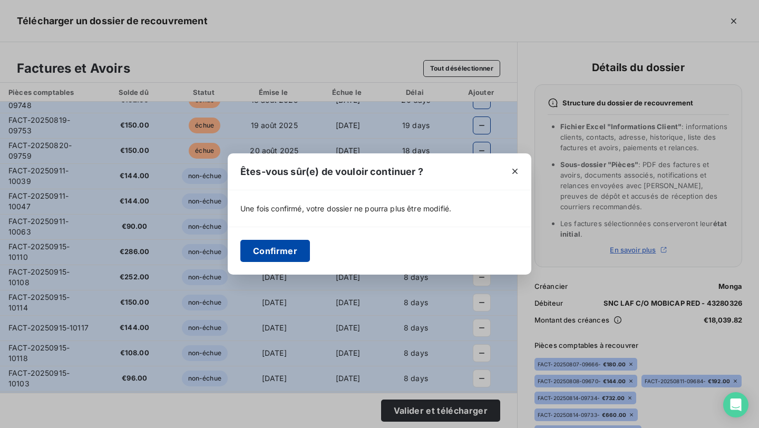
click at [284, 252] on button "Confirmer" at bounding box center [275, 251] width 70 height 22
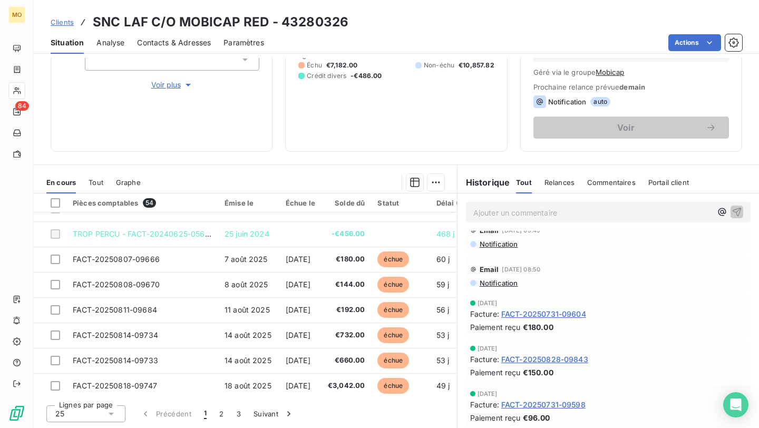
scroll to position [0, 0]
